Goal: Task Accomplishment & Management: Manage account settings

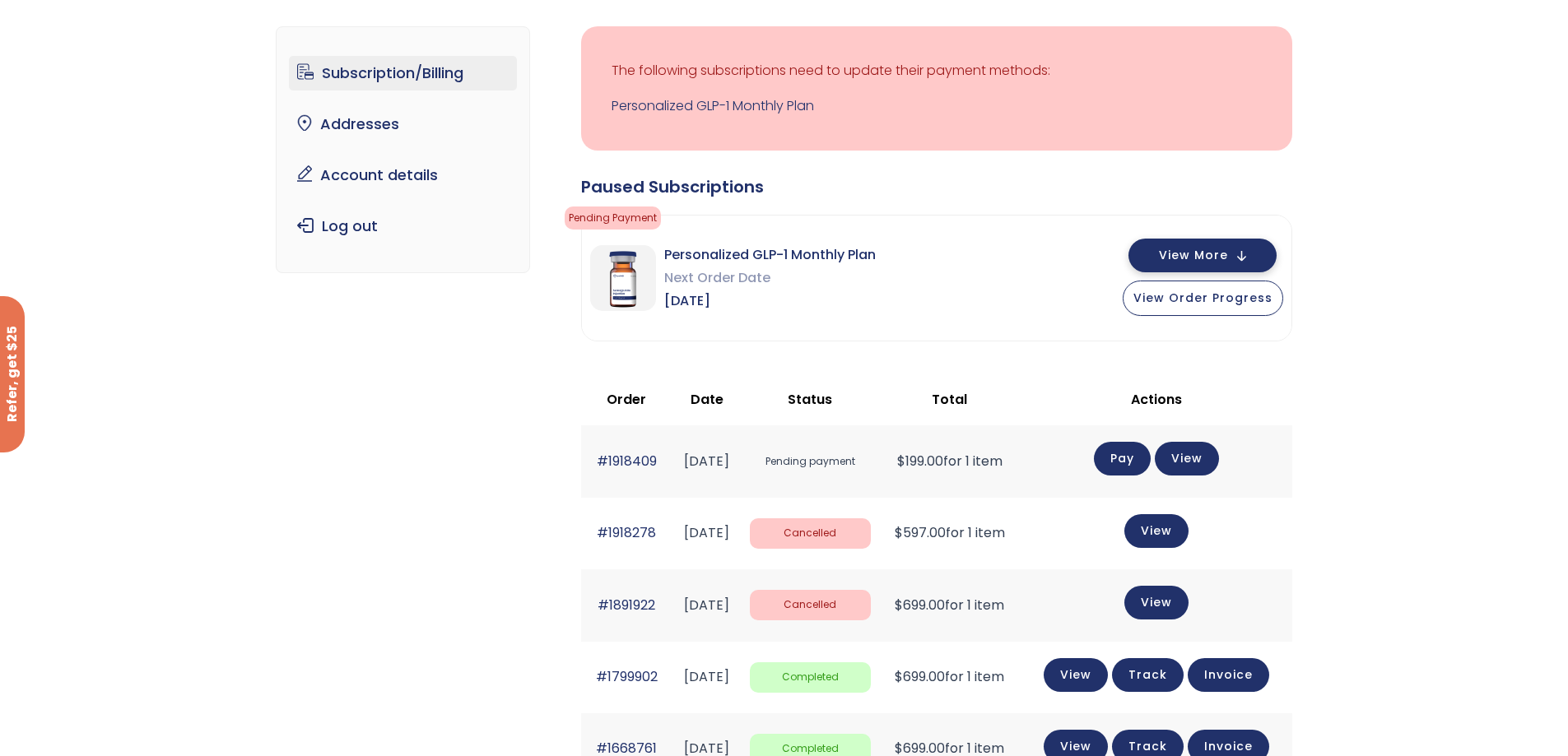
click at [1171, 251] on span "View More" at bounding box center [1193, 255] width 69 height 11
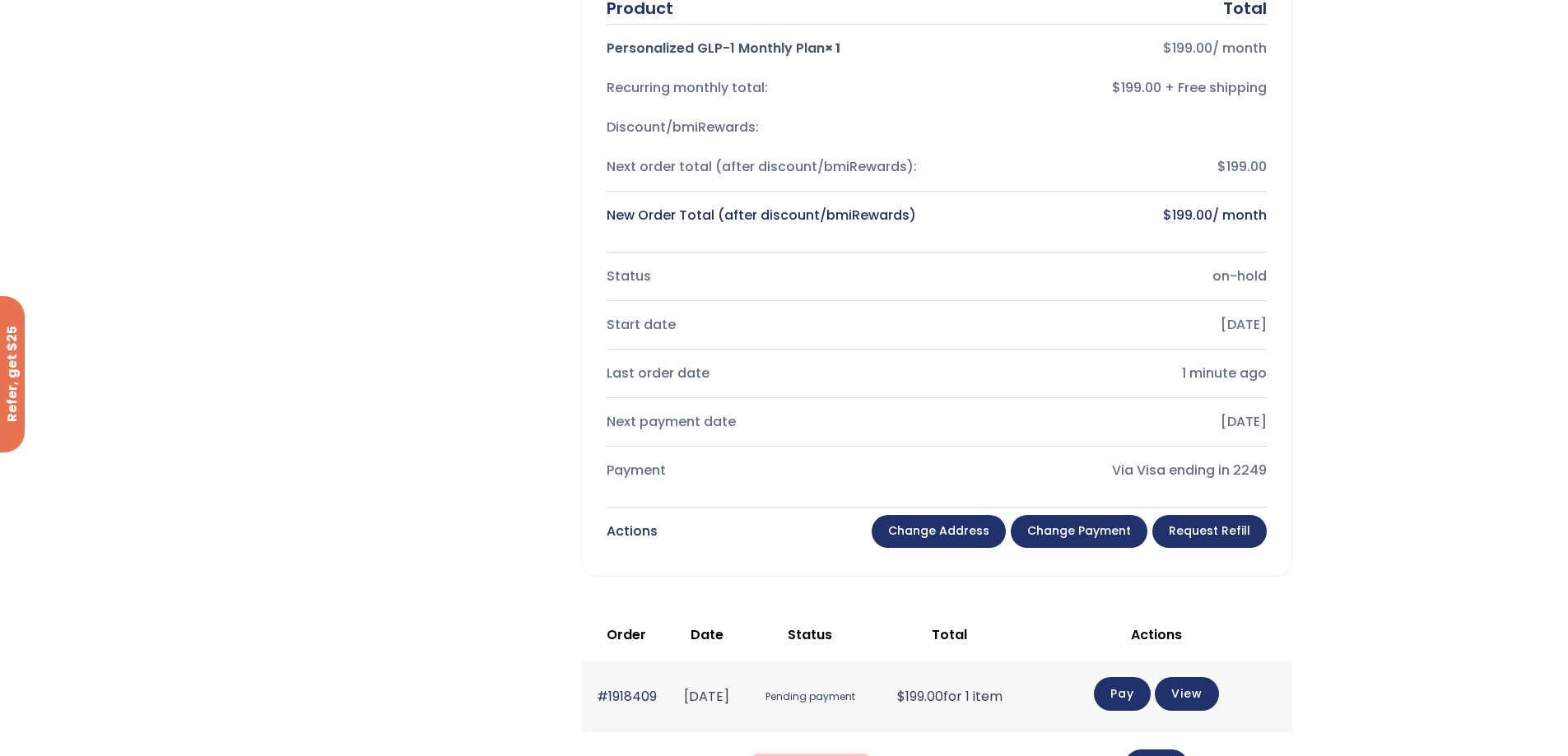
scroll to position [515, 0]
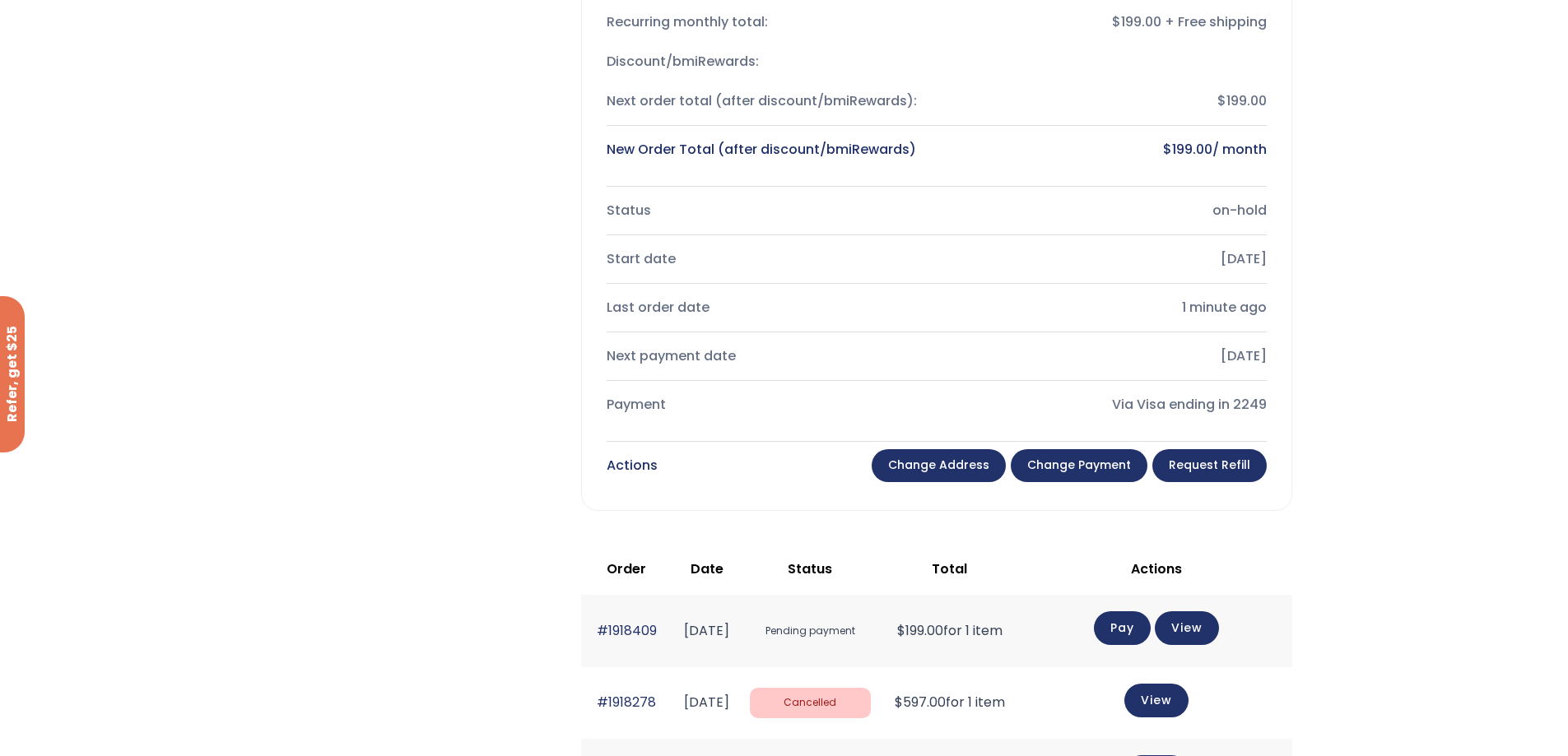
click at [1081, 472] on link "Change payment" at bounding box center [1080, 466] width 137 height 33
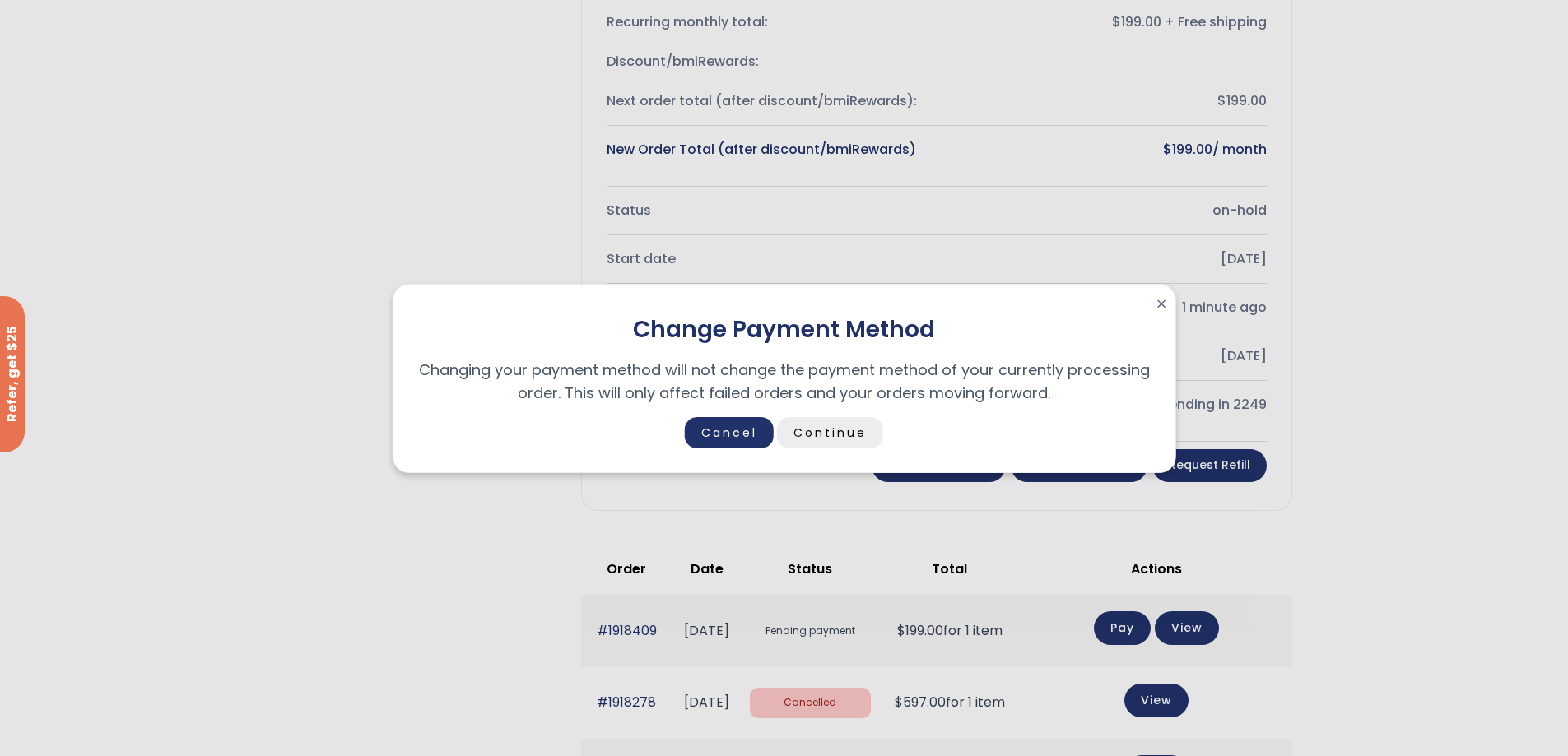
click at [845, 437] on link "Continue" at bounding box center [829, 433] width 106 height 31
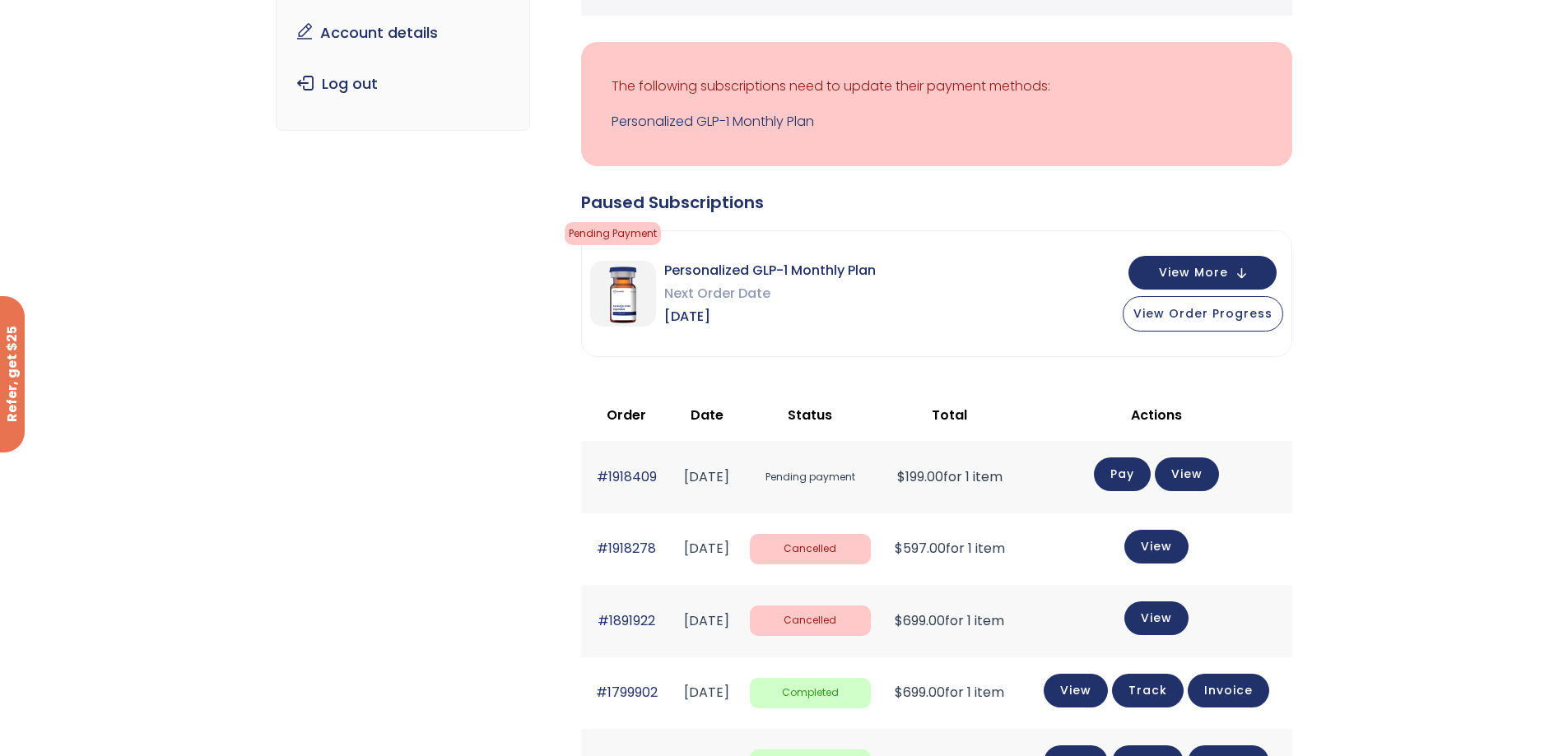
scroll to position [247, 0]
click at [1213, 479] on link "View" at bounding box center [1187, 472] width 64 height 34
